Goal: Information Seeking & Learning: Learn about a topic

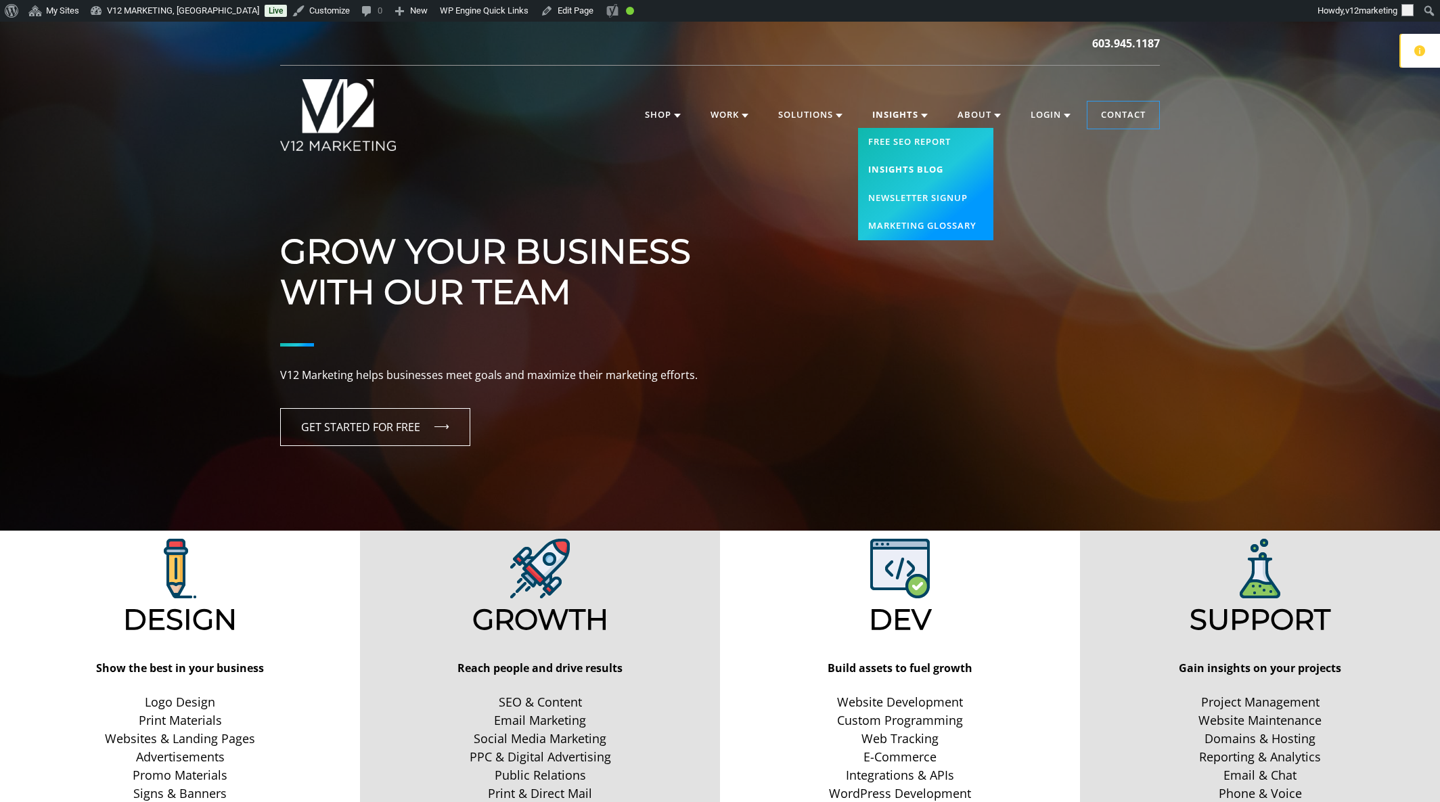
click at [915, 168] on link "Insights Blog" at bounding box center [925, 170] width 135 height 28
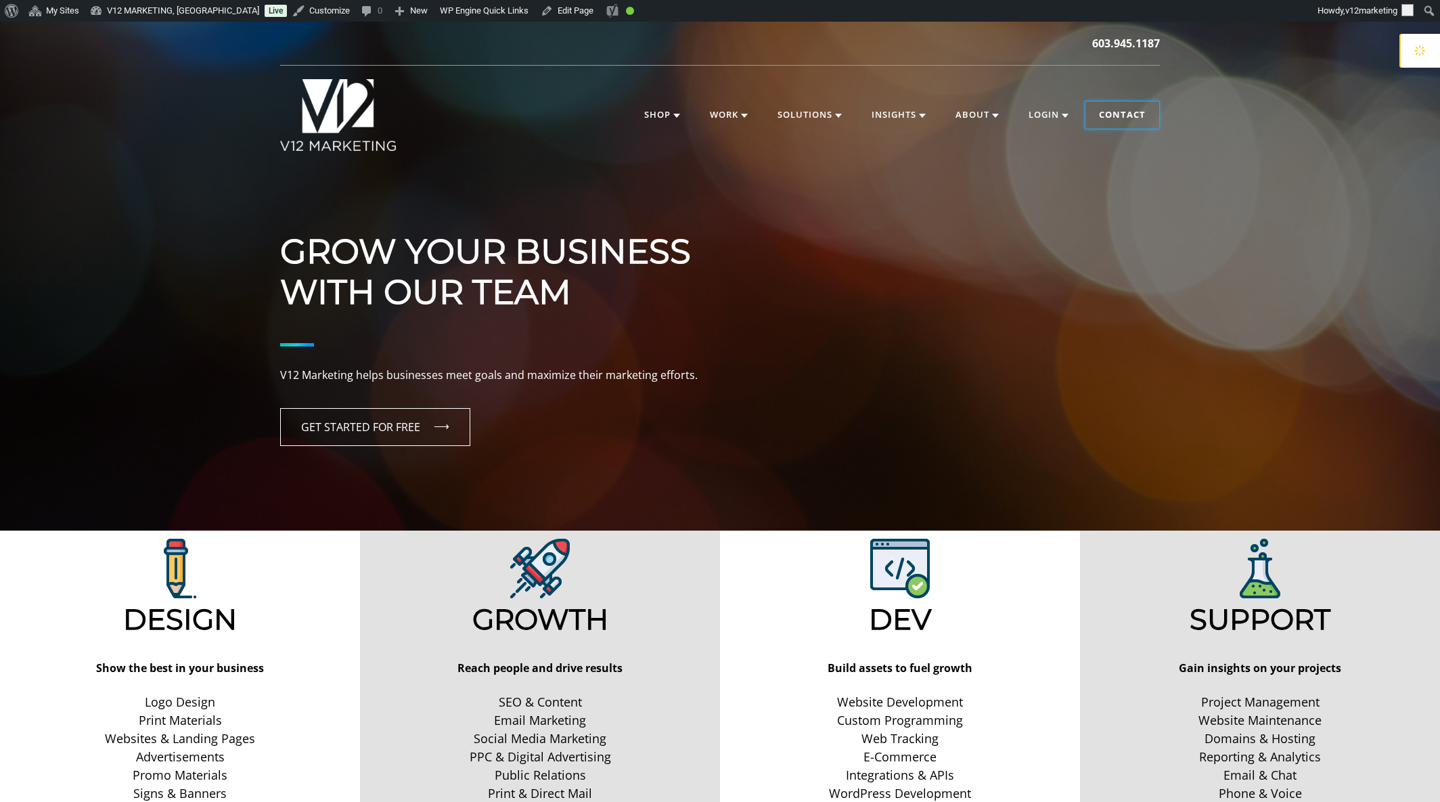
click at [1137, 118] on link "Contact" at bounding box center [1123, 115] width 74 height 27
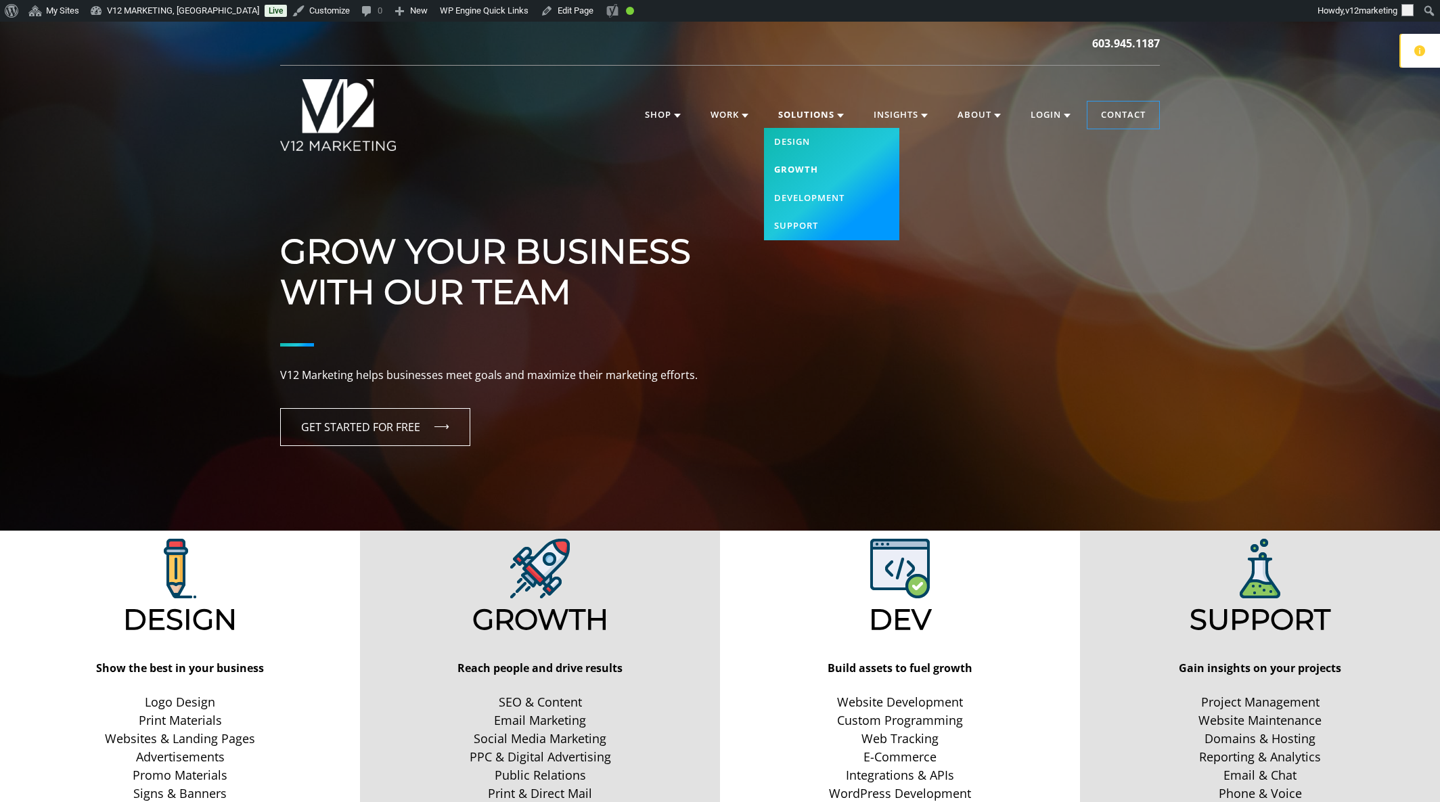
click at [803, 171] on link "Growth" at bounding box center [831, 170] width 135 height 28
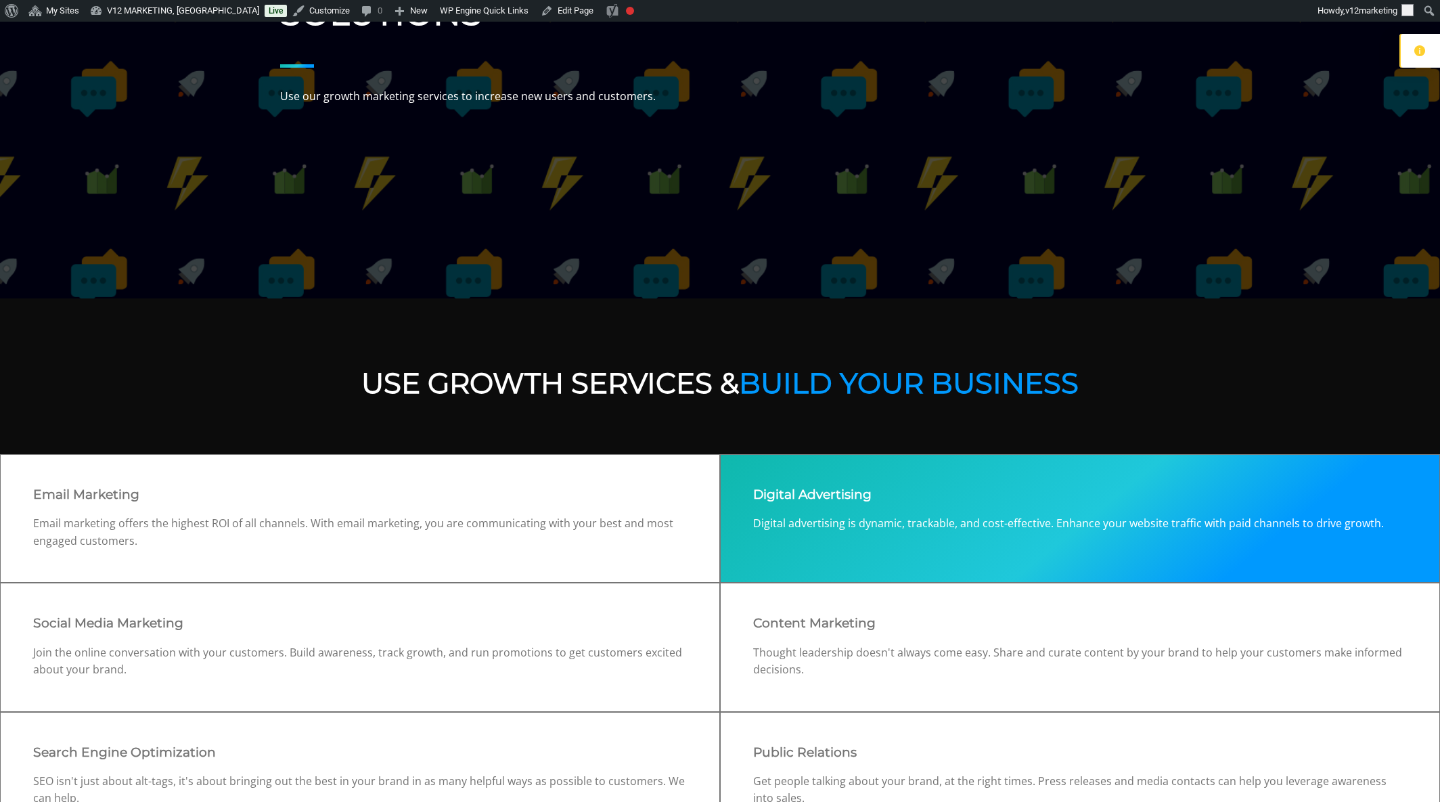
scroll to position [514, 0]
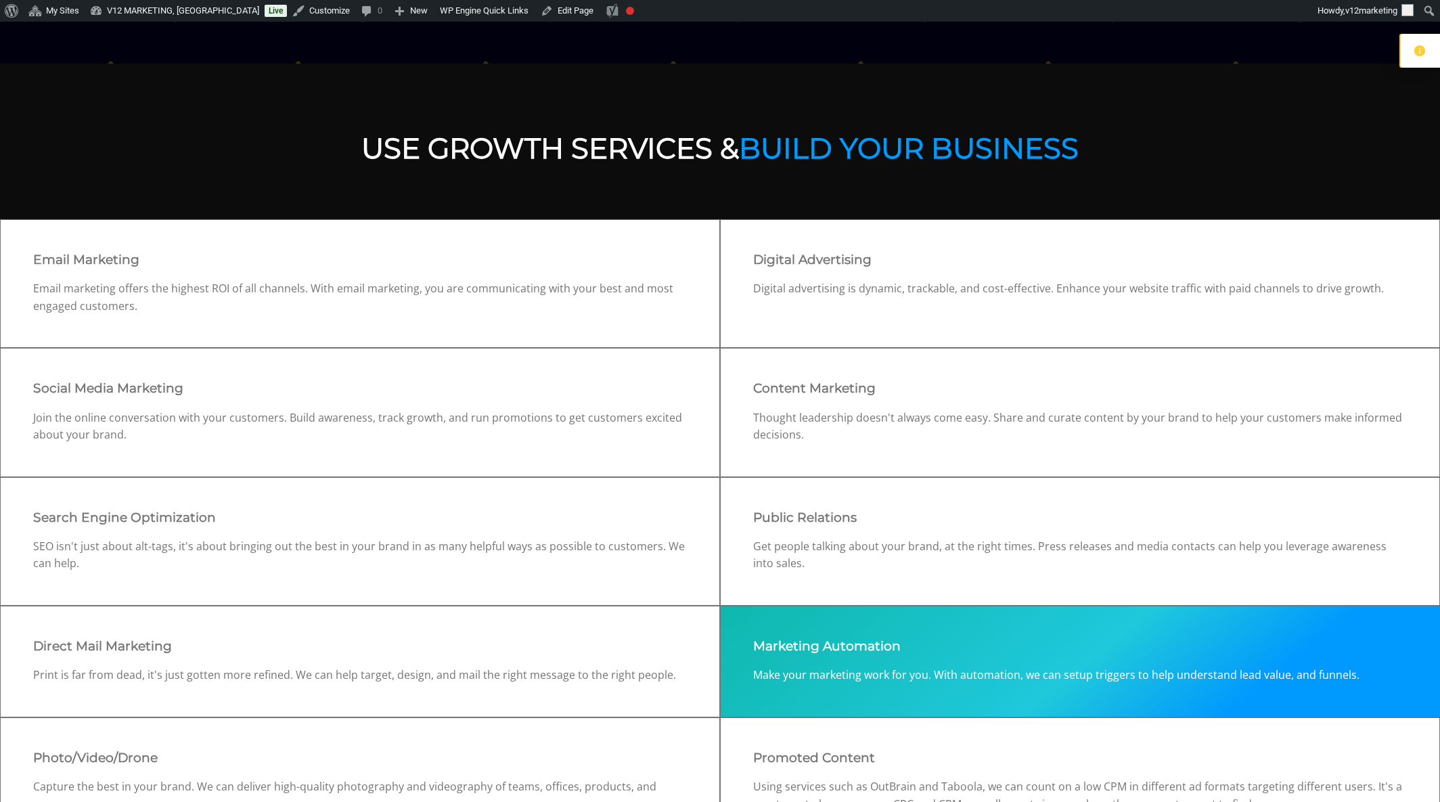
click at [822, 642] on h3 "Marketing Automation" at bounding box center [1080, 646] width 654 height 15
